Goal: Task Accomplishment & Management: Manage account settings

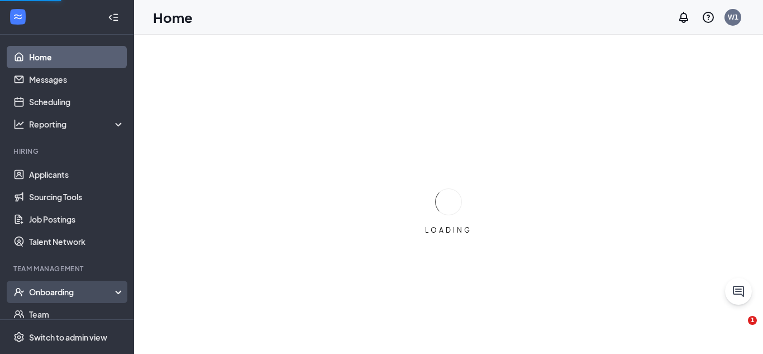
click at [98, 287] on div "Onboarding" at bounding box center [72, 291] width 86 height 11
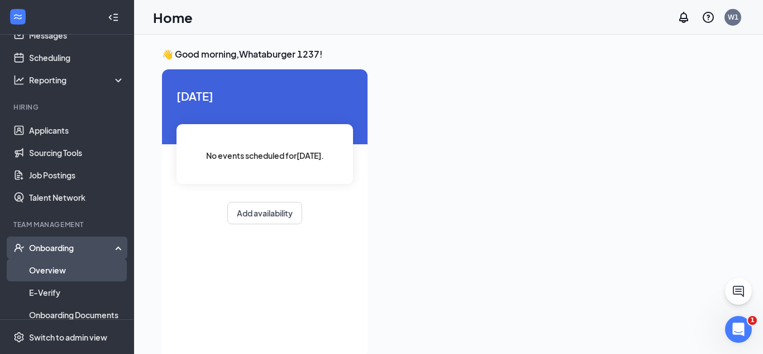
click at [83, 275] on link "Overview" at bounding box center [77, 270] width 96 height 22
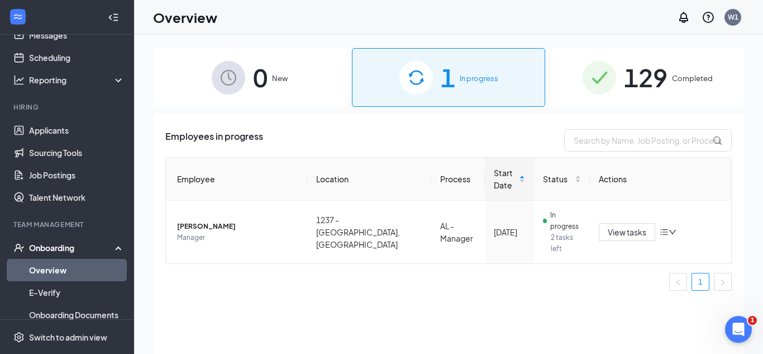
click at [643, 82] on span "129" at bounding box center [646, 77] width 44 height 39
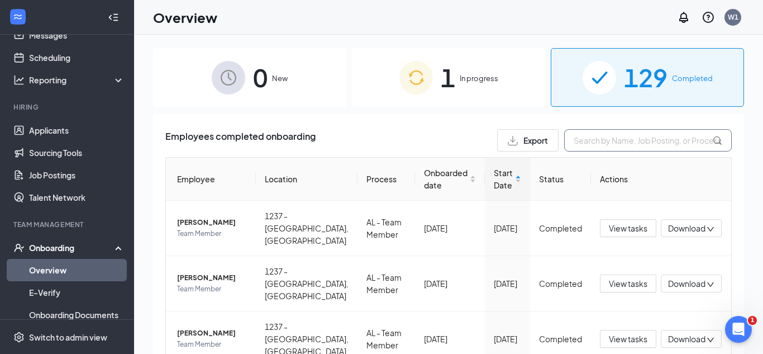
click at [585, 144] on input "text" at bounding box center [648, 140] width 168 height 22
type input "amir"
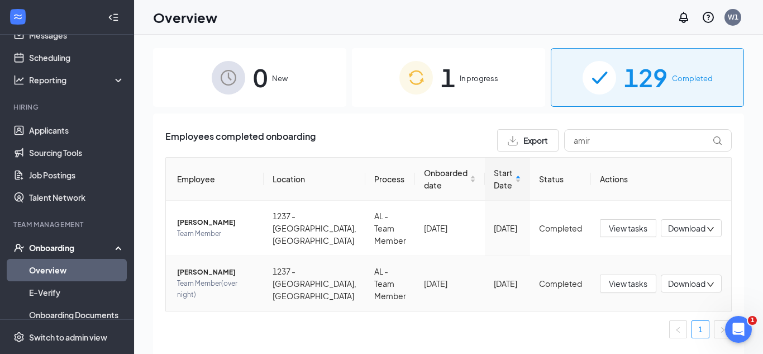
click at [184, 273] on span "[PERSON_NAME]" at bounding box center [216, 272] width 78 height 11
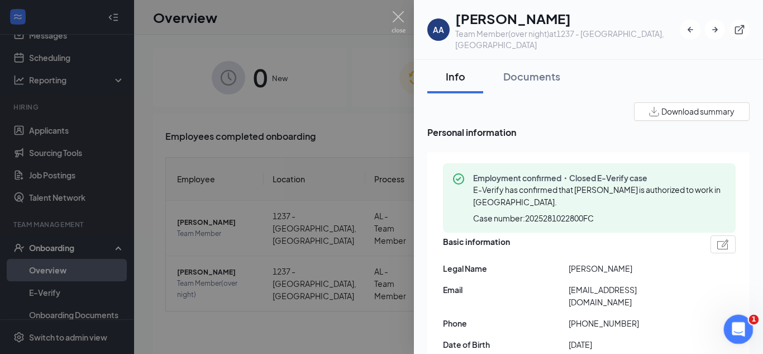
click at [727, 328] on div "Open Intercom Messenger" at bounding box center [737, 327] width 37 height 37
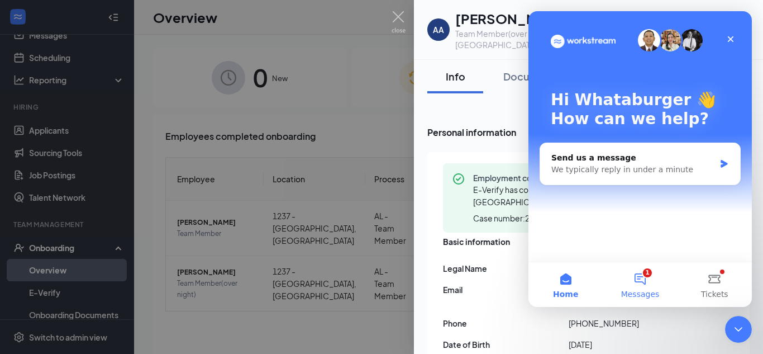
click at [635, 277] on button "1 Messages" at bounding box center [640, 284] width 74 height 45
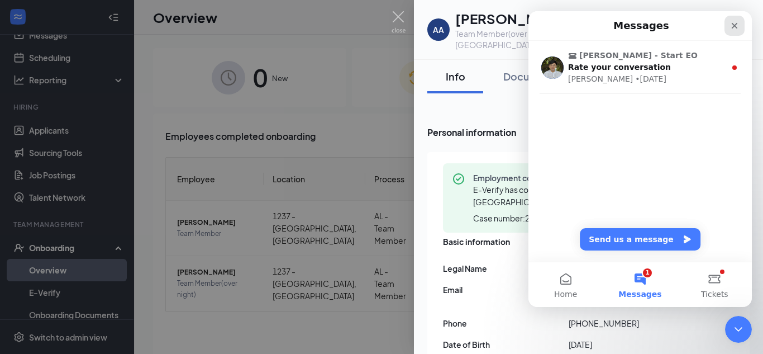
click at [734, 24] on icon "Close" at bounding box center [734, 25] width 9 height 9
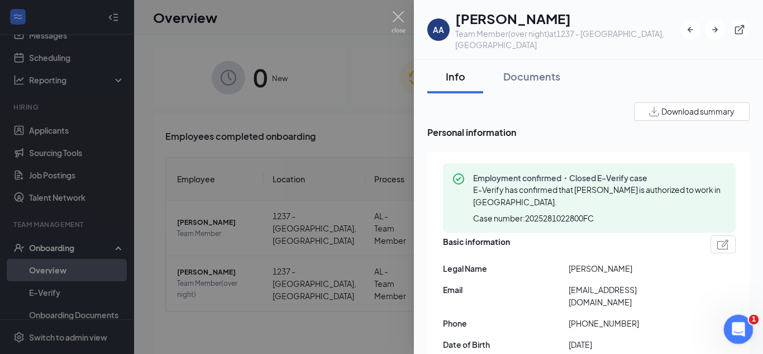
click at [738, 326] on icon "Open Intercom Messenger" at bounding box center [737, 327] width 8 height 9
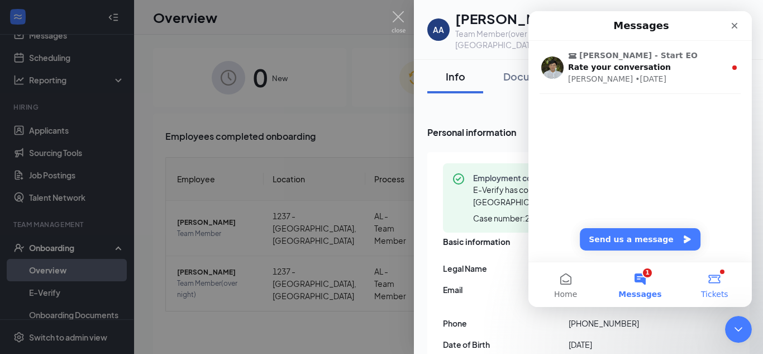
click at [714, 290] on span "Tickets" at bounding box center [714, 294] width 27 height 8
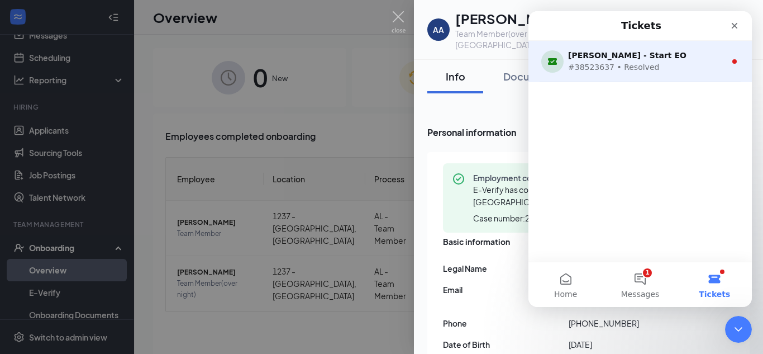
click at [623, 57] on div "[PERSON_NAME] - Start EO" at bounding box center [638, 56] width 140 height 12
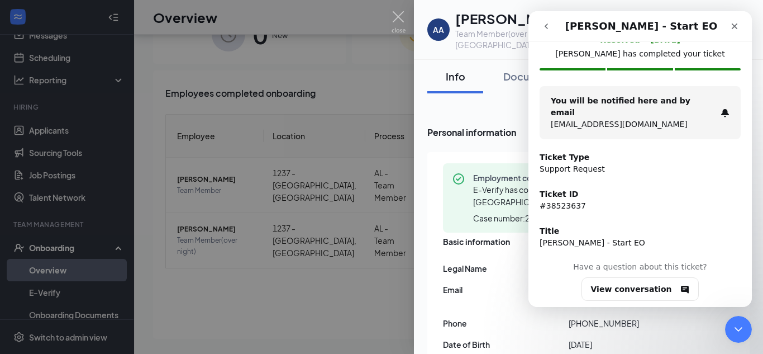
scroll to position [46, 0]
click at [624, 277] on button "View conversation" at bounding box center [641, 288] width 118 height 23
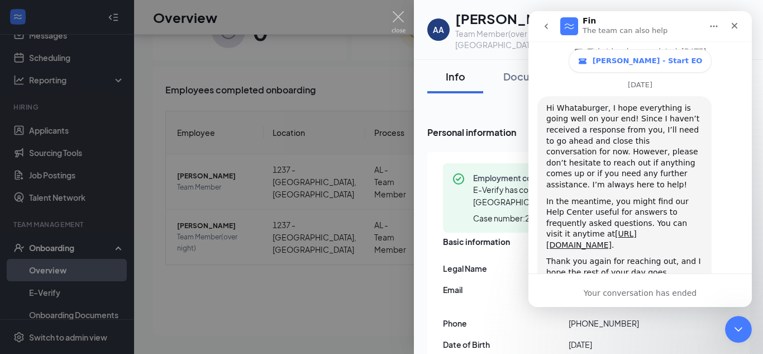
scroll to position [751, 0]
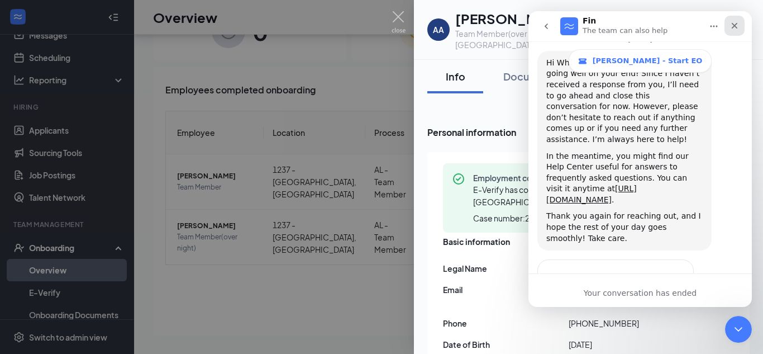
click at [735, 31] on div "Close" at bounding box center [735, 26] width 20 height 20
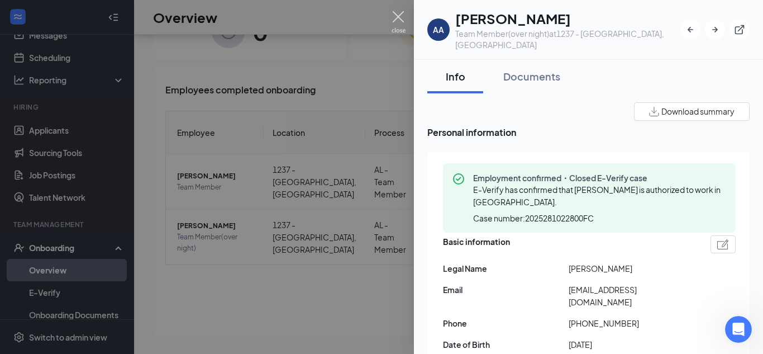
click at [397, 14] on img at bounding box center [399, 22] width 14 height 22
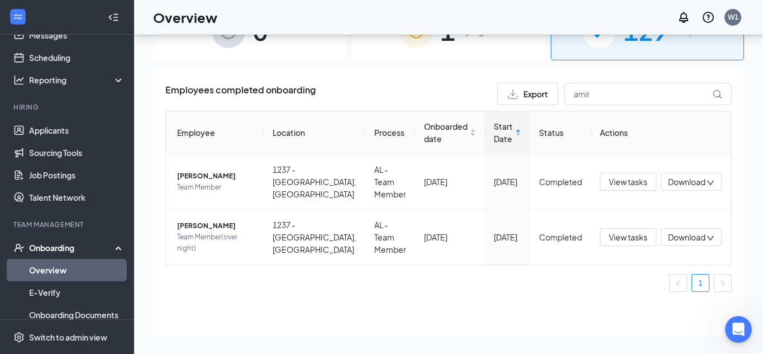
click at [54, 267] on link "Overview" at bounding box center [77, 270] width 96 height 22
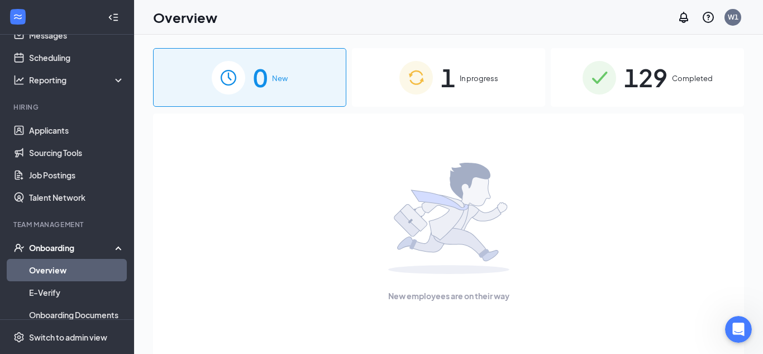
click at [469, 92] on div "1 In progress" at bounding box center [448, 77] width 193 height 59
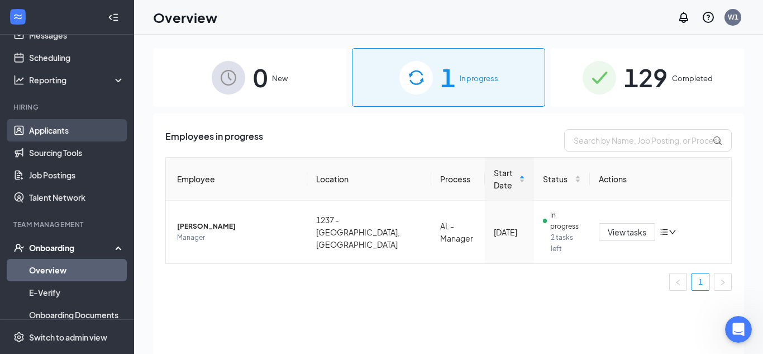
click at [69, 126] on link "Applicants" at bounding box center [77, 130] width 96 height 22
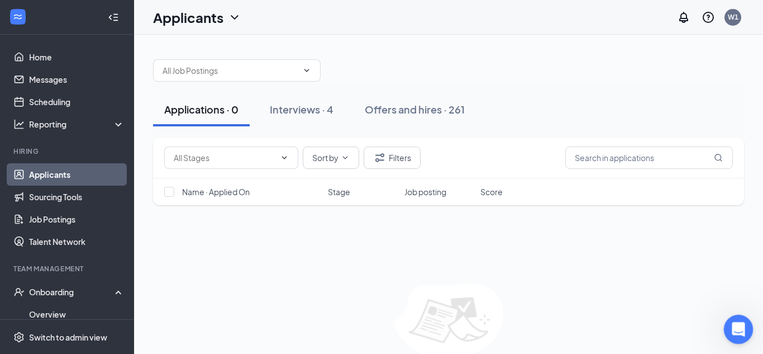
click at [746, 334] on div "Open Intercom Messenger" at bounding box center [737, 327] width 37 height 37
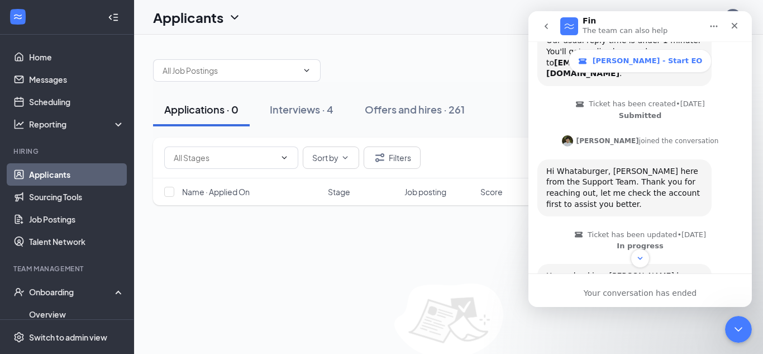
scroll to position [172, 0]
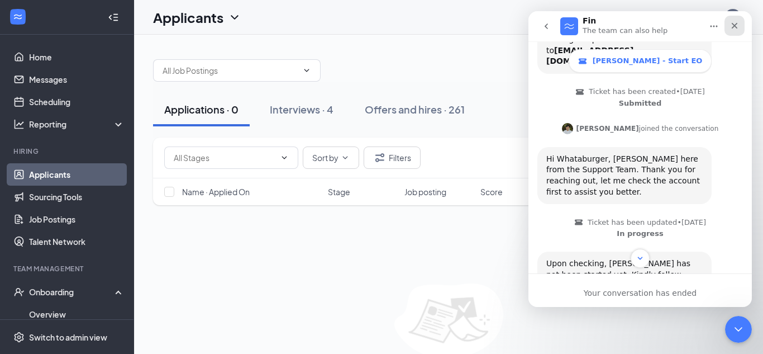
click at [733, 24] on icon "Close" at bounding box center [735, 26] width 6 height 6
